Goal: Contribute content

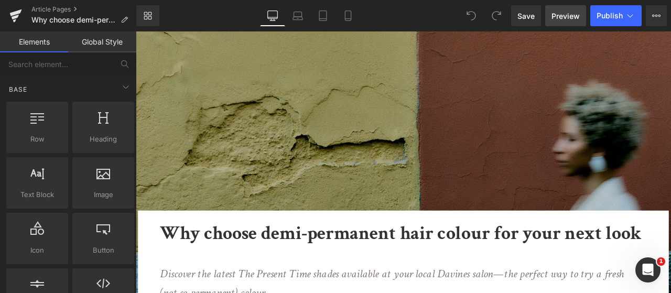
click at [561, 23] on link "Preview" at bounding box center [565, 15] width 41 height 21
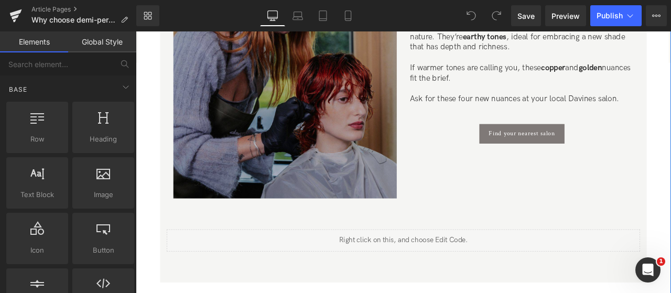
scroll to position [1678, 0]
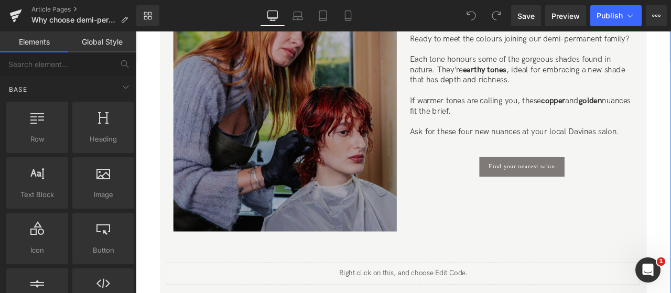
drag, startPoint x: 326, startPoint y: 171, endPoint x: 316, endPoint y: 169, distance: 10.7
click at [326, 171] on img at bounding box center [312, 136] width 265 height 265
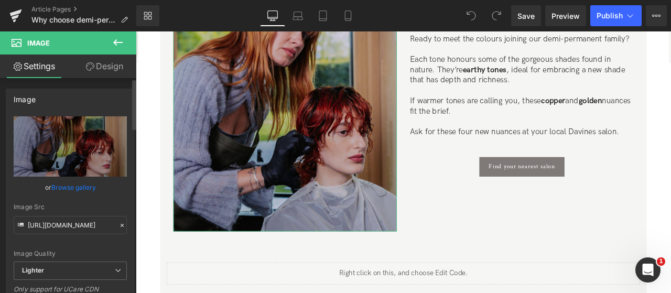
click at [87, 189] on link "Browse gallery" at bounding box center [73, 187] width 45 height 18
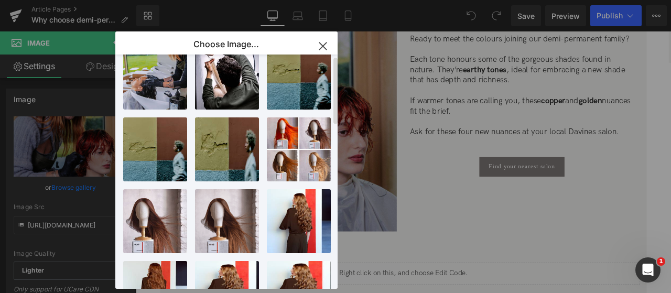
scroll to position [0, 0]
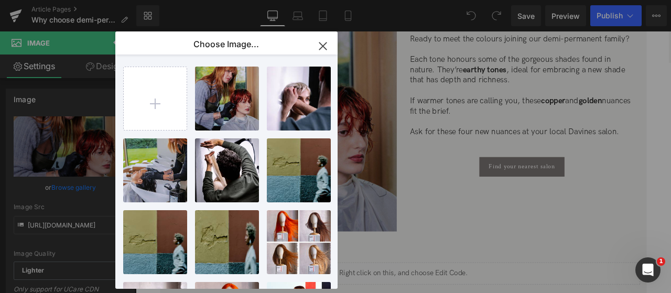
drag, startPoint x: 636, startPoint y: 129, endPoint x: 694, endPoint y: 145, distance: 59.9
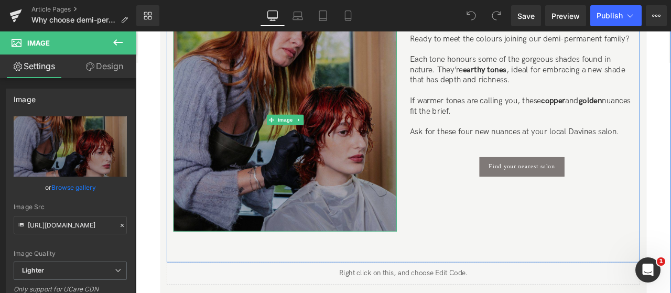
click at [279, 152] on img at bounding box center [312, 136] width 265 height 265
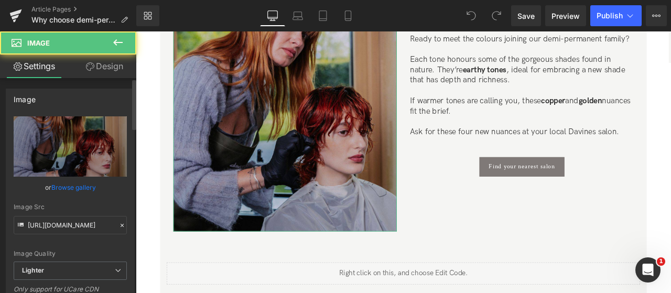
click at [76, 188] on link "Browse gallery" at bounding box center [73, 187] width 45 height 18
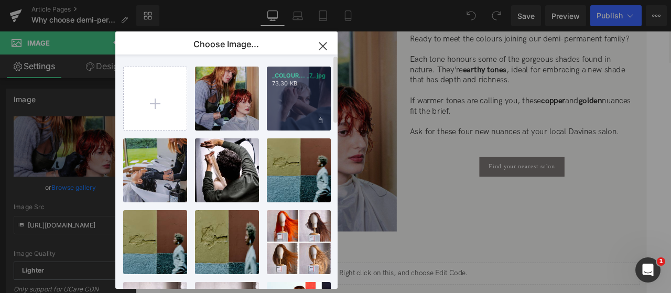
click at [316, 103] on div "_COLOUR... _7_.jpg 73.30 KB" at bounding box center [299, 99] width 64 height 64
type input "https://ucarecdn.com/be1b815b-46fc-41da-b658-00fc9dd84c60/-/format/auto/-/previ…"
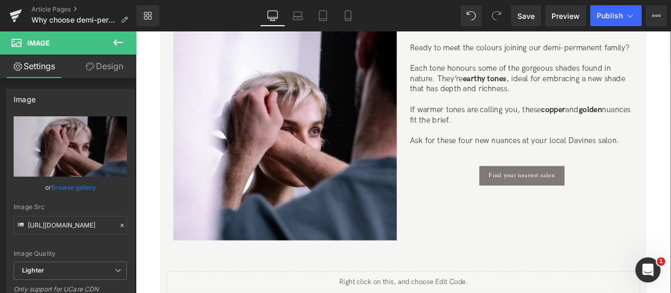
scroll to position [1678, 0]
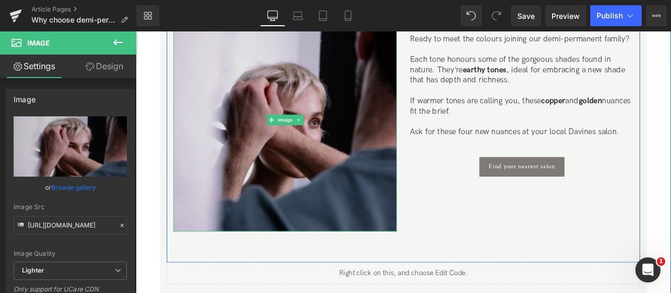
click at [395, 74] on img at bounding box center [312, 136] width 265 height 265
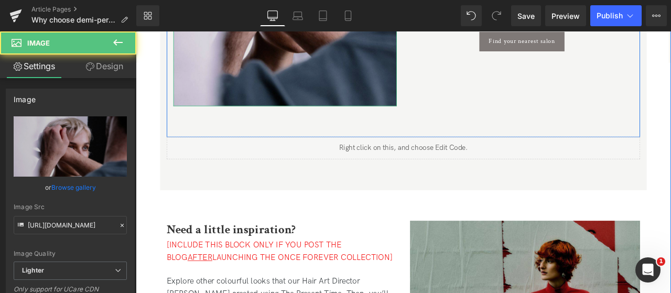
scroll to position [1940, 0]
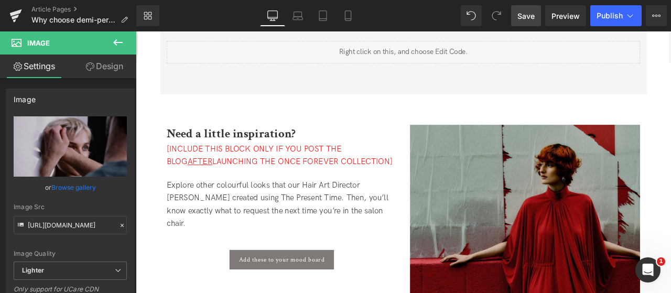
click at [523, 12] on span "Save" at bounding box center [526, 15] width 17 height 11
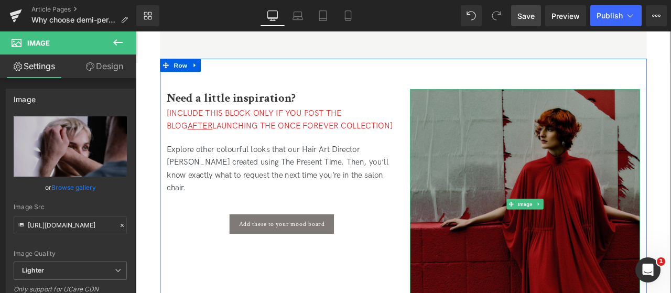
scroll to position [1993, 0]
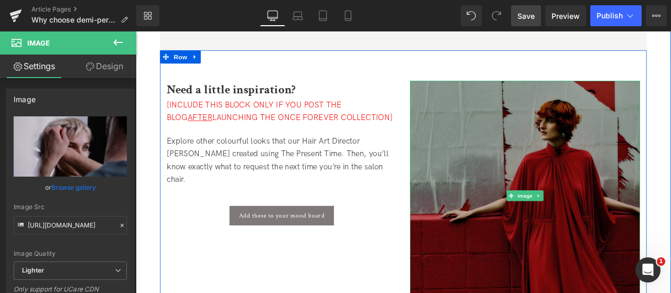
click at [583, 172] on img at bounding box center [597, 226] width 273 height 273
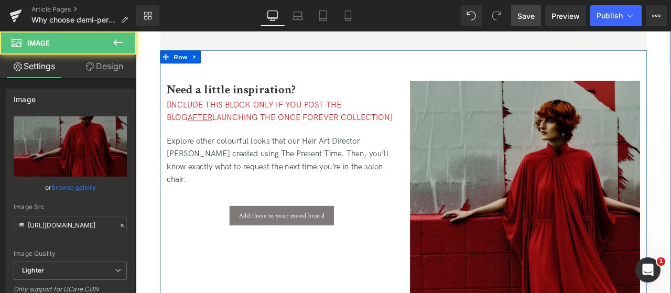
click at [356, 129] on span "[INCLUDE THIS BLOCK ONLY IF YOU POST THE BLOG AFTER LAUNCHING THE ONCE FOREVER …" at bounding box center [307, 126] width 268 height 26
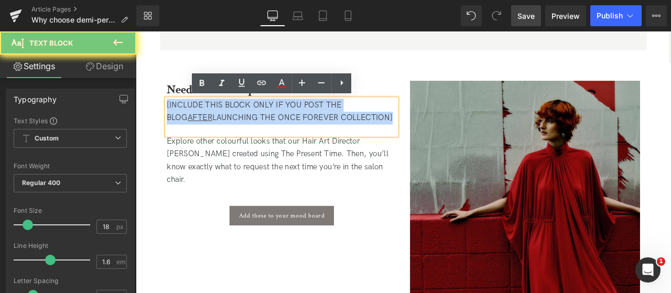
click at [356, 129] on span "[INCLUDE THIS BLOCK ONLY IF YOU POST THE BLOG AFTER LAUNCHING THE ONCE FOREVER …" at bounding box center [307, 126] width 268 height 26
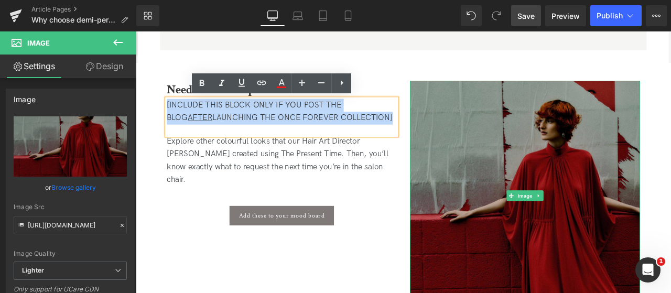
click at [471, 168] on img at bounding box center [597, 226] width 273 height 273
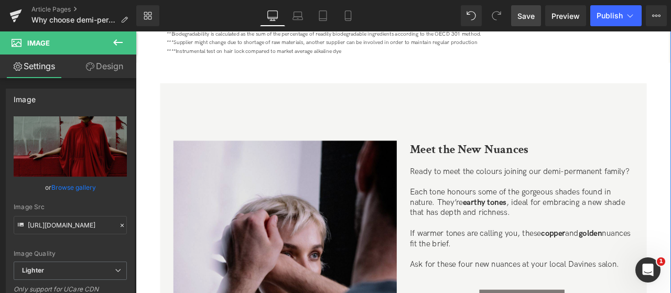
click at [390, 226] on img at bounding box center [312, 293] width 265 height 265
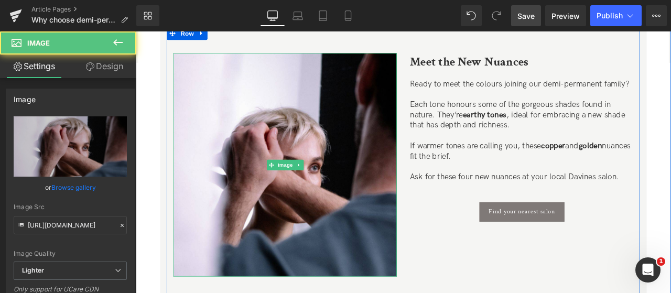
scroll to position [1626, 0]
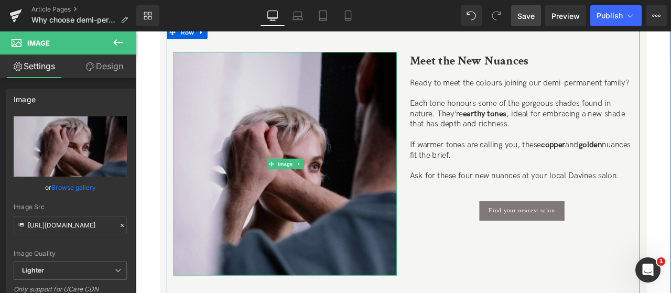
click at [228, 194] on img at bounding box center [312, 188] width 265 height 265
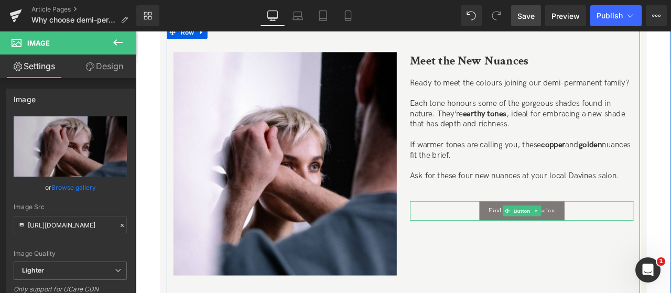
click at [671, 247] on div "Find your nearest salon" at bounding box center [593, 244] width 265 height 23
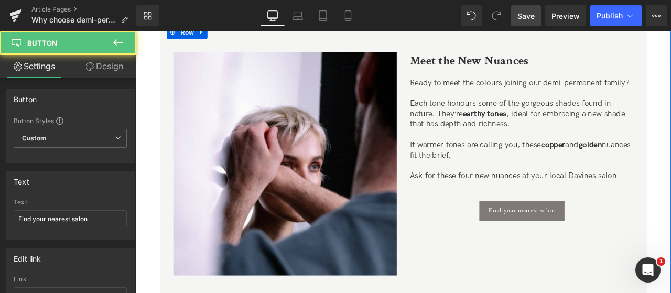
click at [585, 205] on p "Ask for these four new nuances at your local Davines salon." at bounding box center [593, 203] width 265 height 12
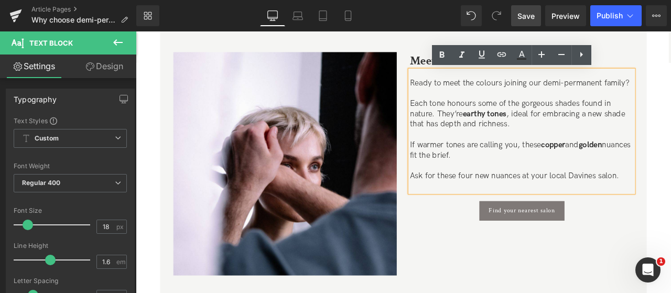
click at [585, 205] on p "Ask for these four new nuances at your local Davines salon." at bounding box center [593, 203] width 265 height 12
click at [587, 205] on p "Ask for these four new nuances at your local Davines salon." at bounding box center [593, 203] width 265 height 12
drag, startPoint x: 519, startPoint y: 245, endPoint x: 513, endPoint y: 244, distance: 5.3
click at [519, 245] on div "Find your nearest salon" at bounding box center [593, 244] width 265 height 23
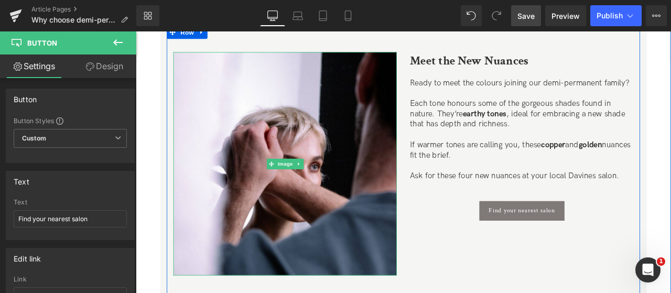
drag, startPoint x: 235, startPoint y: 176, endPoint x: 141, endPoint y: 137, distance: 102.1
click at [235, 177] on img at bounding box center [312, 188] width 265 height 265
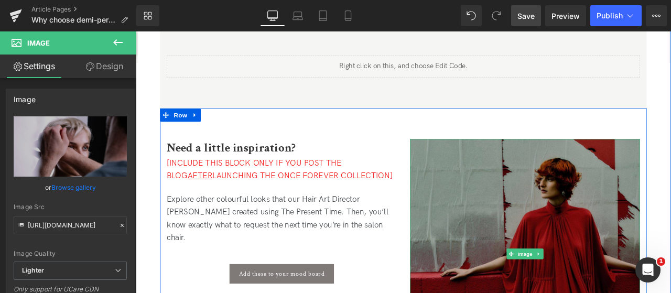
scroll to position [1940, 0]
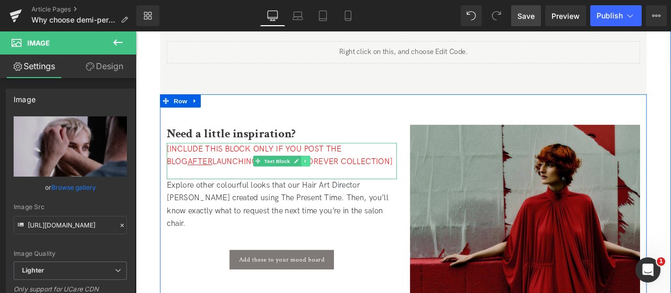
click at [338, 186] on icon at bounding box center [337, 185] width 6 height 6
click at [340, 186] on icon at bounding box center [343, 185] width 6 height 6
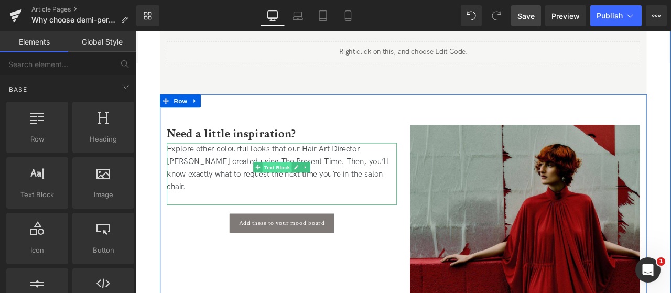
click at [303, 194] on span "Text Block" at bounding box center [303, 193] width 35 height 13
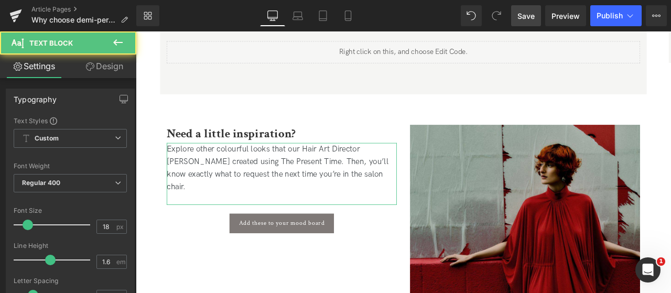
drag, startPoint x: 117, startPoint y: 66, endPoint x: 87, endPoint y: 124, distance: 66.4
click at [117, 66] on link "Design" at bounding box center [104, 67] width 68 height 24
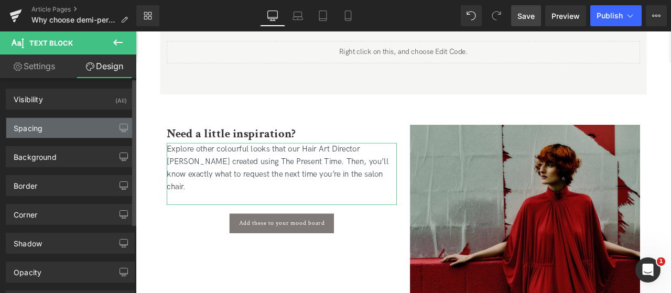
click at [87, 124] on div "Spacing" at bounding box center [70, 128] width 128 height 20
type input "0"
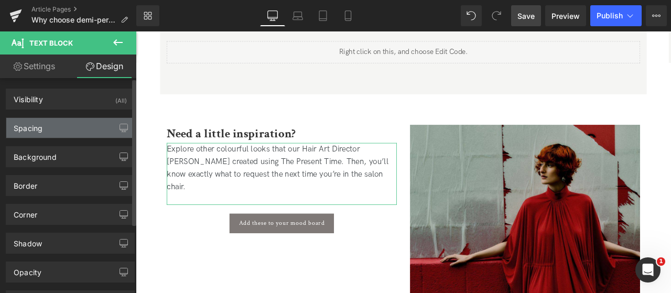
type input "0"
type input "25"
type input "0"
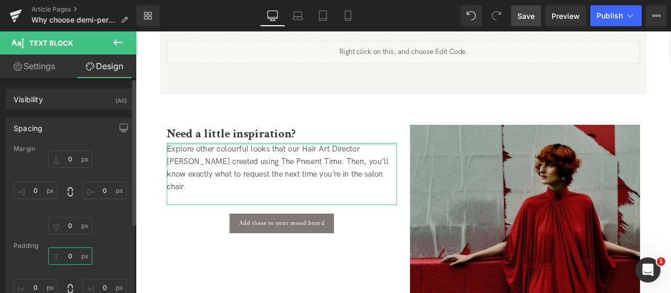
click at [63, 256] on input "0" at bounding box center [70, 256] width 44 height 17
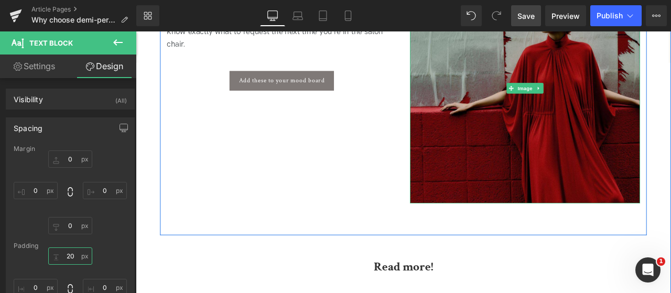
scroll to position [2255, 0]
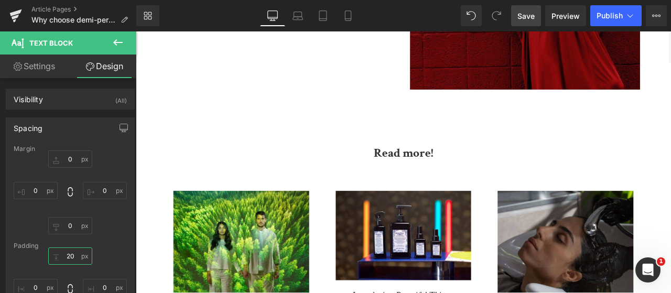
type input "20"
click at [532, 19] on span "Save" at bounding box center [526, 15] width 17 height 11
click at [55, 8] on link "Article Pages" at bounding box center [83, 9] width 105 height 8
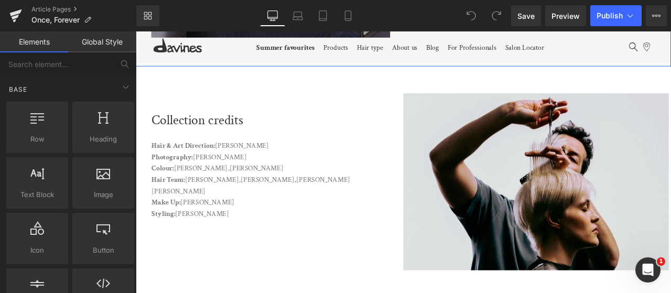
scroll to position [5926, 0]
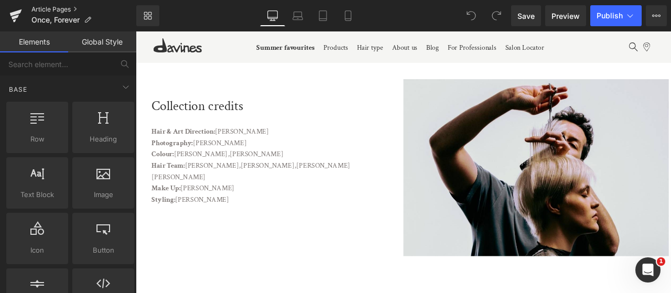
click at [65, 9] on link "Article Pages" at bounding box center [83, 9] width 105 height 8
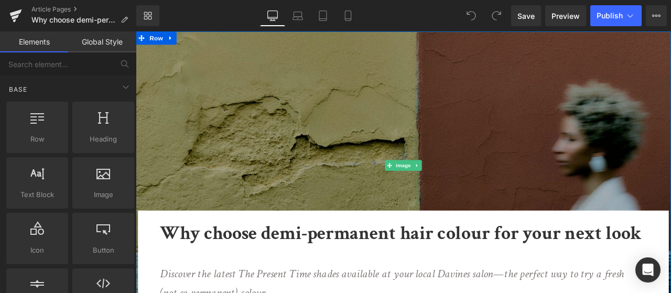
scroll to position [105, 0]
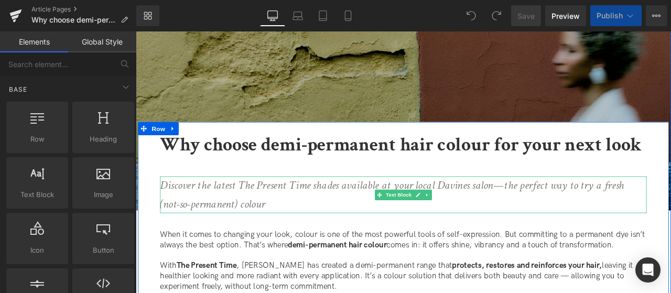
click at [356, 230] on p "Discover the latest The Present Time shades available at your local Davines sal…" at bounding box center [450, 225] width 570 height 44
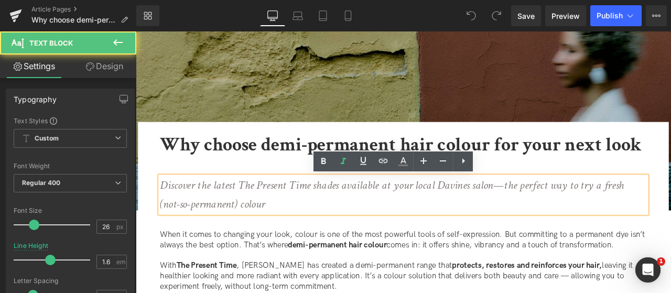
scroll to position [0, 0]
click at [368, 234] on p "Discover the latest The Present Time shades available at your local Davines sal…" at bounding box center [450, 225] width 570 height 44
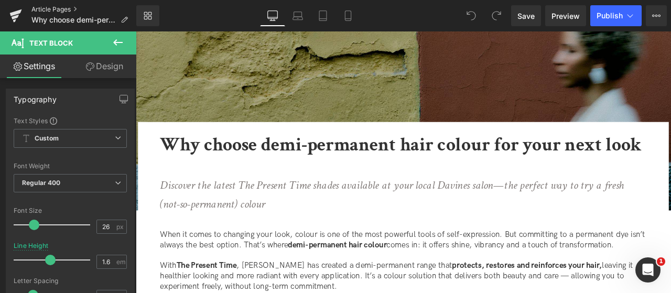
click at [56, 5] on div "Article Pages Why choose demi-permanent hair colour for your next look" at bounding box center [68, 15] width 136 height 31
click at [48, 11] on link "Article Pages" at bounding box center [83, 9] width 105 height 8
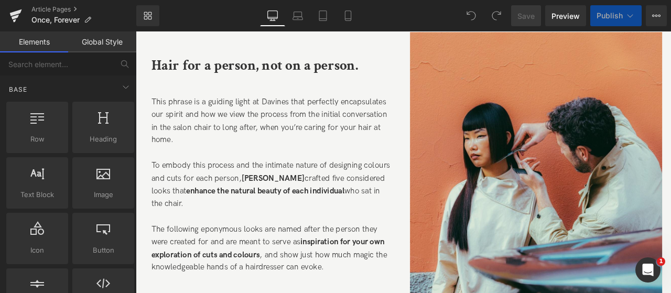
scroll to position [577, 0]
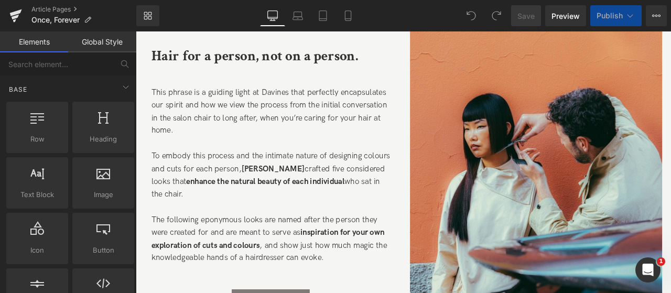
click at [532, 183] on img at bounding box center [610, 220] width 299 height 399
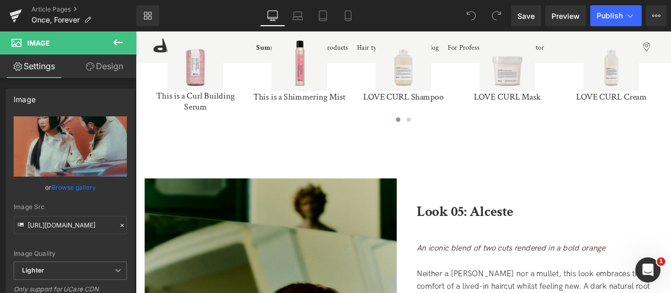
scroll to position [3985, 0]
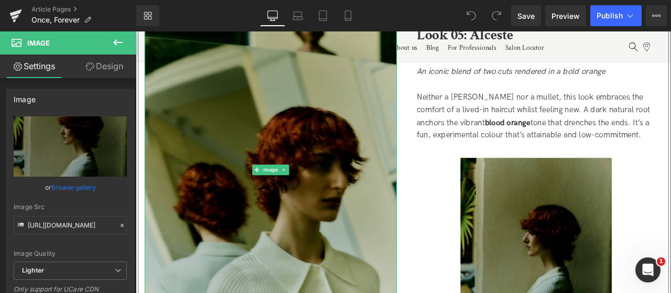
scroll to position [4143, 0]
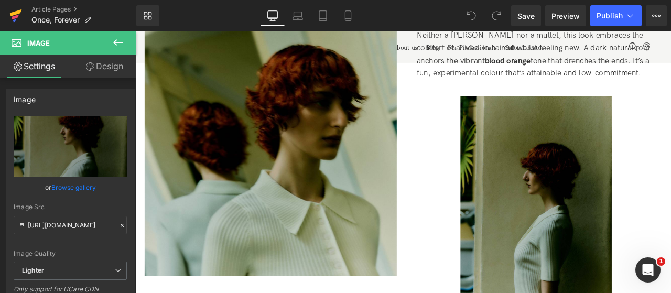
click at [19, 10] on icon at bounding box center [16, 12] width 12 height 7
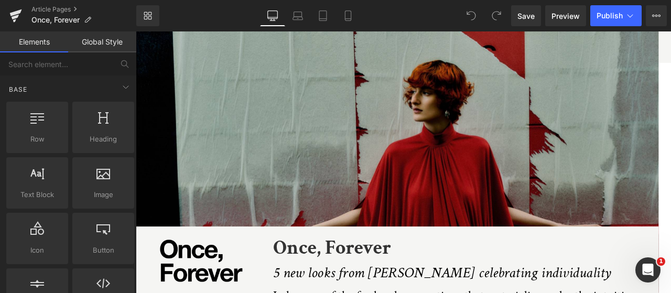
click at [53, 4] on div "Article Pages Once, Forever" at bounding box center [68, 15] width 136 height 31
click at [55, 8] on link "Article Pages" at bounding box center [83, 9] width 105 height 8
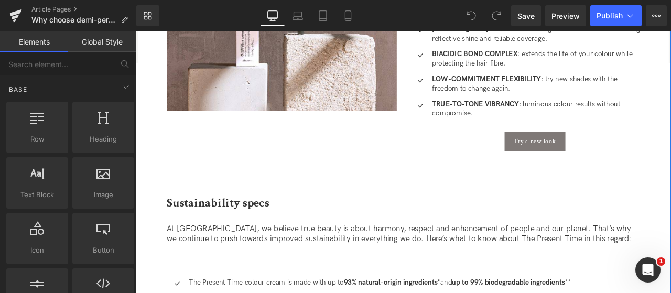
scroll to position [891, 0]
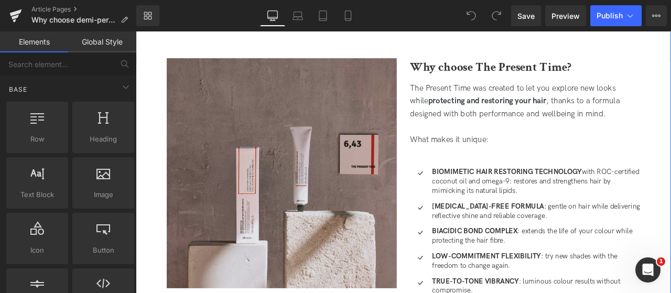
click at [221, 225] on img at bounding box center [309, 199] width 273 height 273
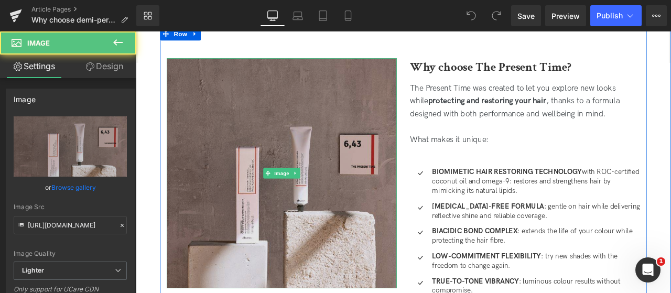
click at [294, 156] on img at bounding box center [309, 199] width 273 height 273
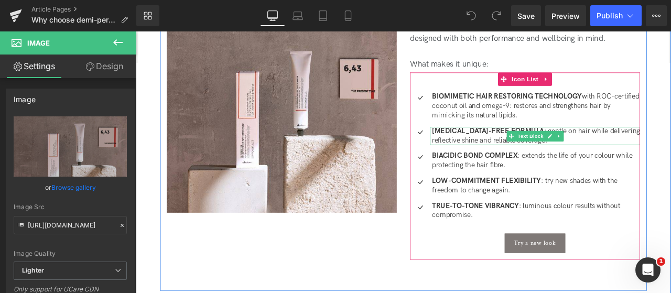
scroll to position [1049, 0]
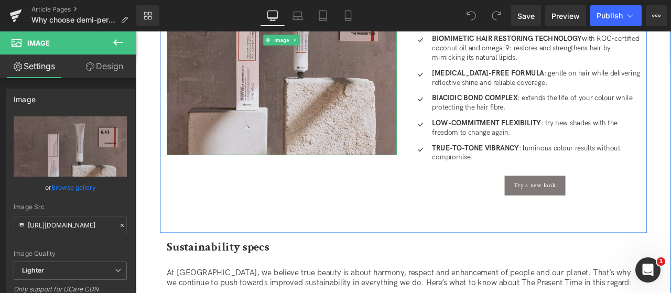
click at [359, 129] on img at bounding box center [309, 42] width 273 height 273
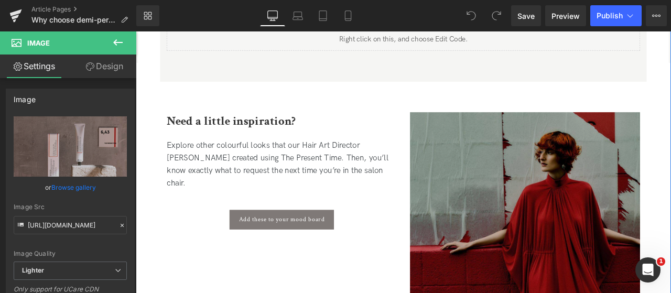
scroll to position [1993, 0]
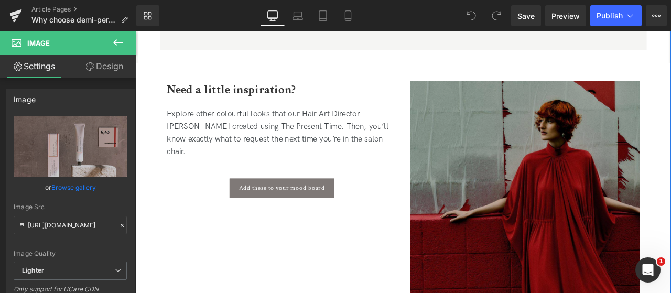
click at [537, 181] on img at bounding box center [597, 226] width 273 height 273
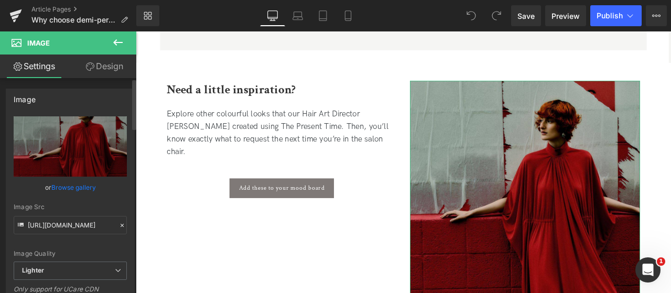
click at [65, 189] on link "Browse gallery" at bounding box center [73, 187] width 45 height 18
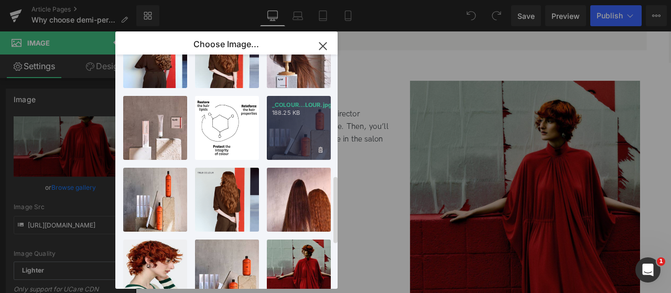
scroll to position [572, 0]
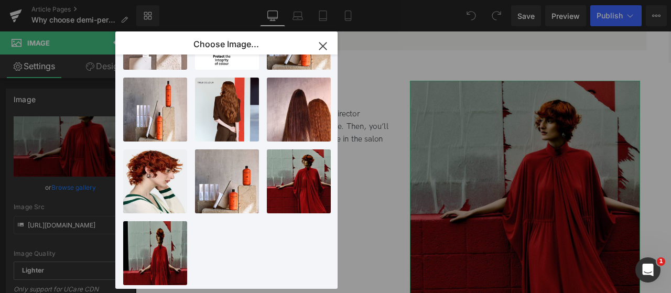
click at [77, 0] on div "You are previewing how the will restyle your page. You can not edit Elements in…" at bounding box center [335, 0] width 671 height 0
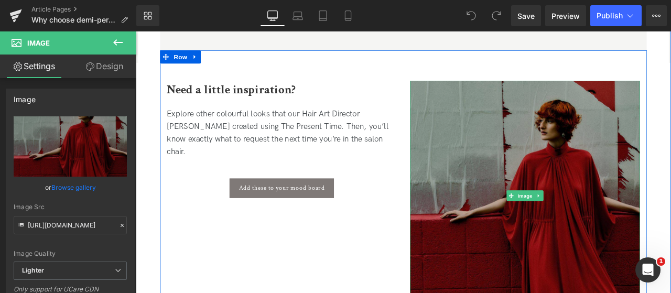
click at [612, 209] on img at bounding box center [597, 226] width 273 height 273
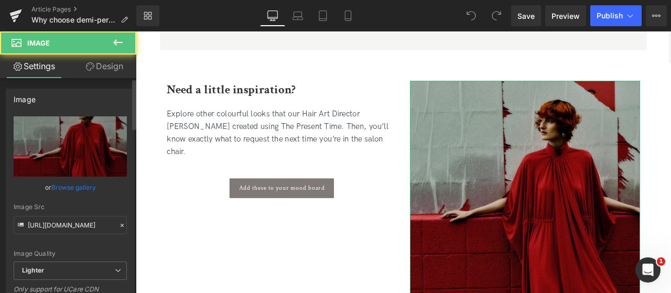
click at [81, 188] on link "Browse gallery" at bounding box center [73, 187] width 45 height 18
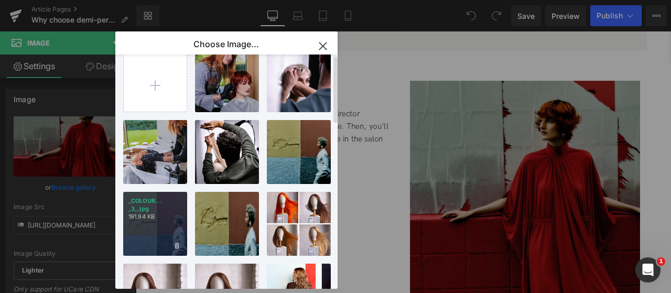
scroll to position [0, 0]
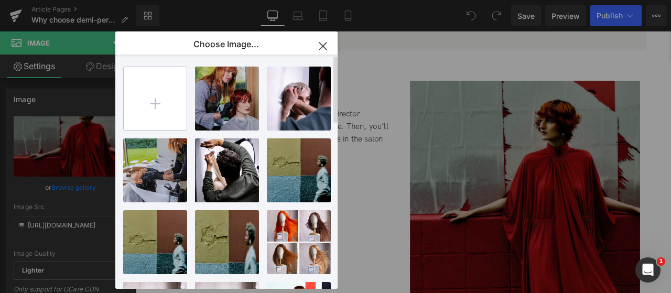
click at [162, 108] on input "file" at bounding box center [155, 98] width 63 height 63
type input "C:\fakepath\DAVINES_C25_SHOT_21_130 (2)-.jpg"
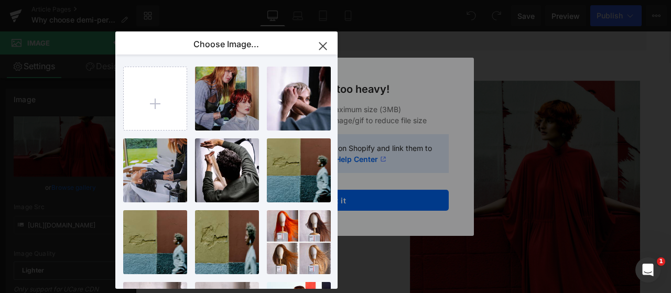
click at [365, 0] on div "Text Color Highlight Color #333333 Choose Image... Back to Library Insert _COLO…" at bounding box center [335, 0] width 671 height 0
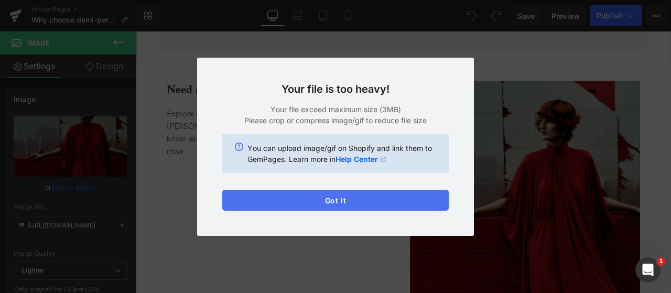
click at [373, 205] on button "Got it" at bounding box center [335, 200] width 227 height 21
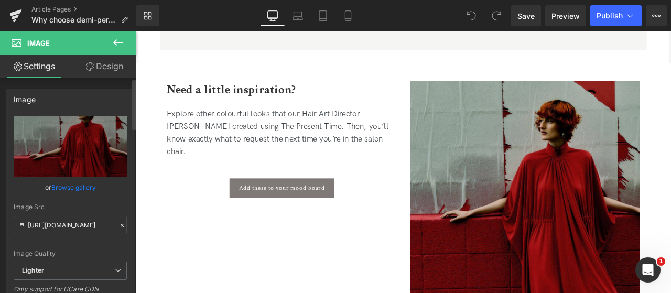
click at [79, 186] on link "Browse gallery" at bounding box center [73, 187] width 45 height 18
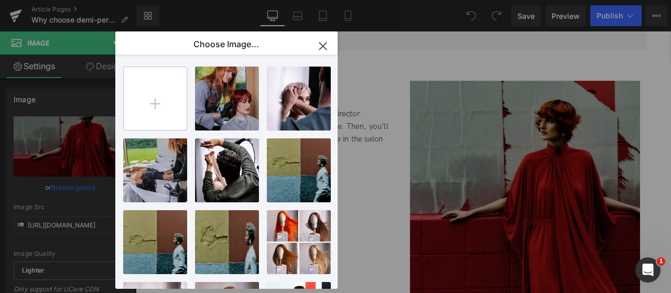
click at [152, 112] on input "file" at bounding box center [155, 98] width 63 height 63
click at [188, 97] on div "_COLOUR... _8_.jpg 175.44 KB Delete image? Yes No _COLOUR... _7_.jpg 73.30 KB D…" at bounding box center [232, 174] width 219 height 239
click at [167, 101] on input "file" at bounding box center [155, 98] width 63 height 63
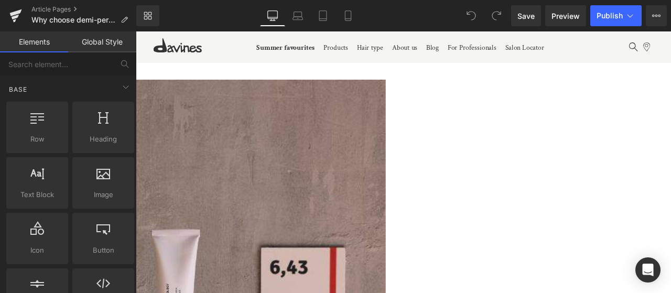
scroll to position [2045, 0]
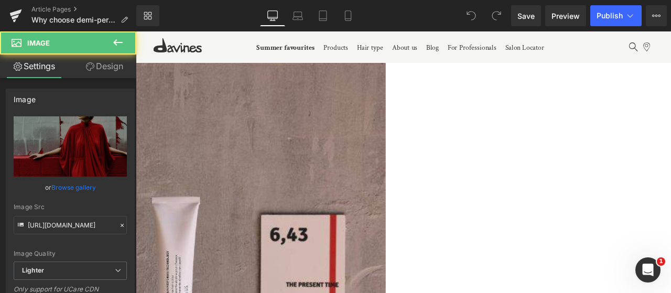
scroll to position [0, 0]
click at [77, 187] on link "Browse gallery" at bounding box center [73, 187] width 45 height 18
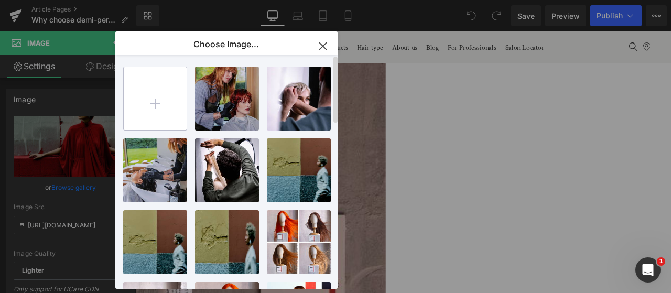
click at [157, 98] on input "file" at bounding box center [155, 98] width 63 height 63
type input "C:\fakepath\DAVINES_C25_SHOT_21_130 (2)-.jpg"
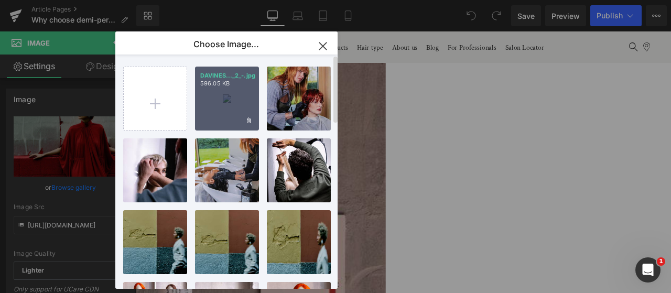
click at [238, 120] on div "DAVINES..._2_-.jpg 596.05 KB" at bounding box center [227, 99] width 64 height 64
type input "[URL][DOMAIN_NAME]"
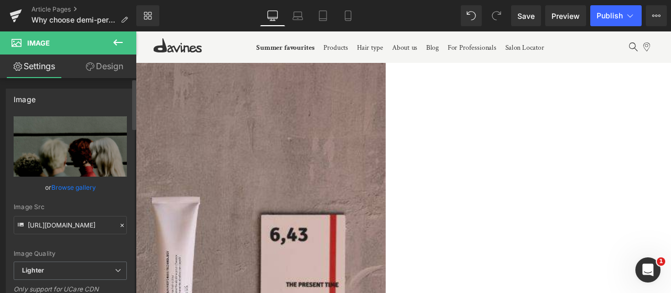
click at [75, 184] on link "Browse gallery" at bounding box center [73, 187] width 45 height 18
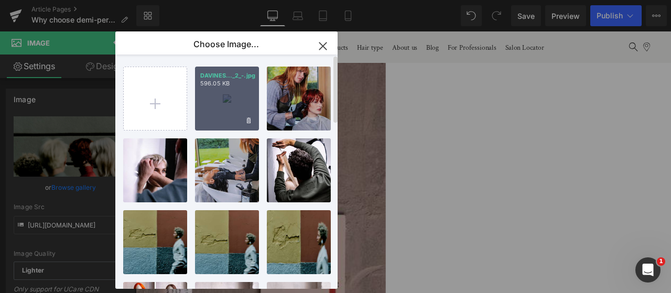
click at [242, 89] on div "DAVINES..._2_-.jpg 596.05 KB" at bounding box center [227, 99] width 64 height 64
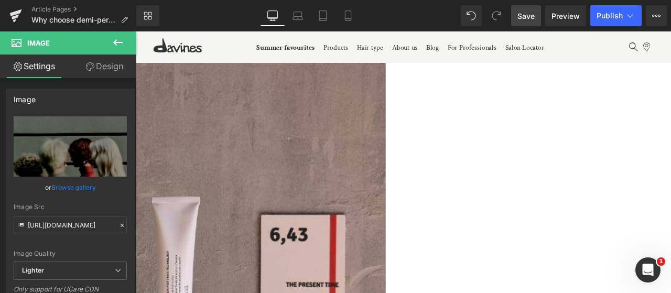
click at [535, 22] on link "Save" at bounding box center [526, 15] width 30 height 21
click at [517, 21] on link "Save" at bounding box center [526, 15] width 30 height 21
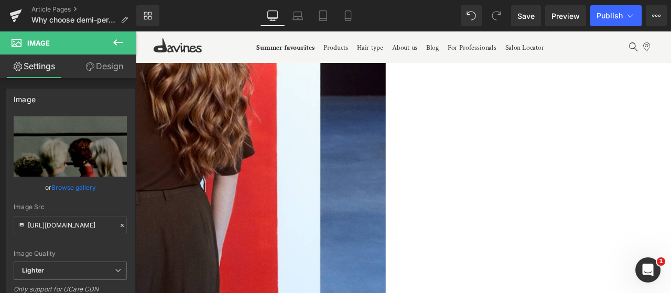
scroll to position [1626, 0]
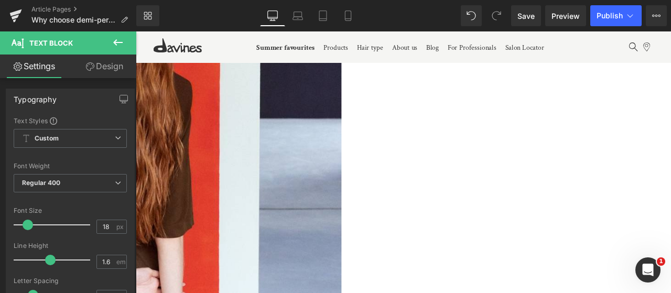
scroll to position [787, 0]
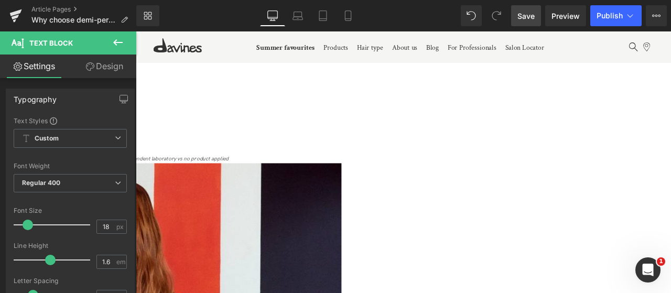
click at [526, 16] on span "Save" at bounding box center [526, 15] width 17 height 11
